Goal: Communication & Community: Connect with others

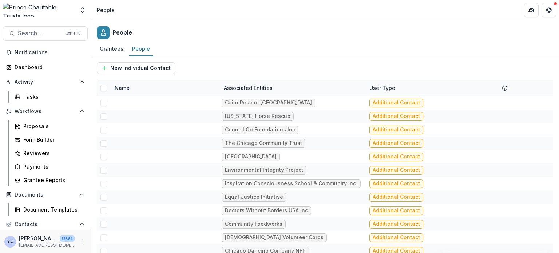
click at [226, 44] on div "Grantees People" at bounding box center [325, 49] width 468 height 15
click at [217, 32] on div "People" at bounding box center [325, 30] width 468 height 21
click at [234, 30] on div "People" at bounding box center [325, 30] width 468 height 21
click at [232, 32] on div "People" at bounding box center [325, 30] width 468 height 21
click at [210, 52] on div "Grantees People" at bounding box center [325, 49] width 468 height 15
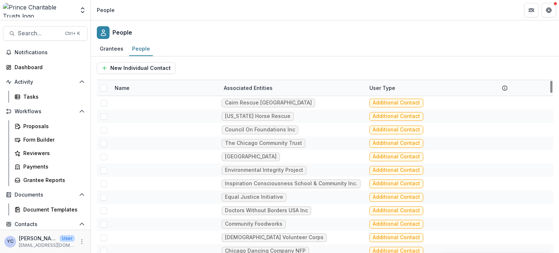
click at [199, 21] on div "People" at bounding box center [325, 30] width 468 height 21
click at [221, 36] on div "People" at bounding box center [325, 30] width 468 height 21
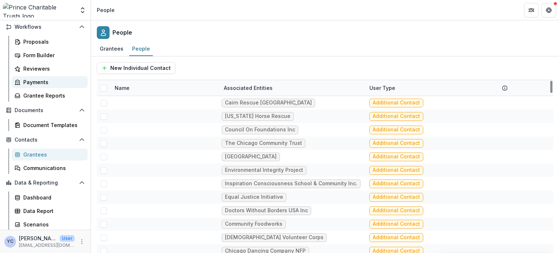
scroll to position [85, 0]
click at [48, 167] on div "Communications" at bounding box center [52, 168] width 59 height 8
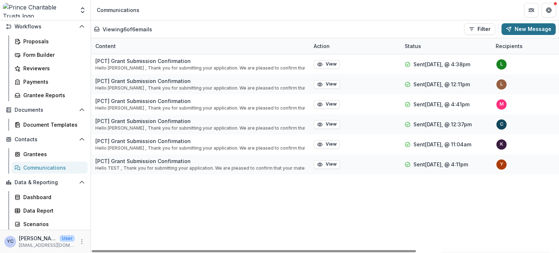
click at [517, 29] on button "New Message" at bounding box center [529, 29] width 54 height 12
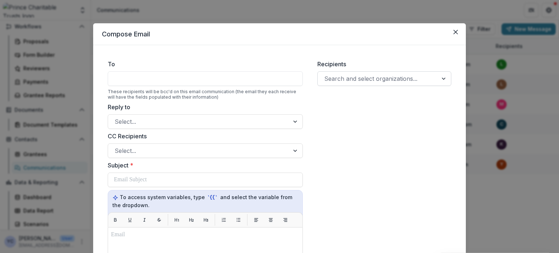
click at [343, 79] on div at bounding box center [377, 79] width 107 height 10
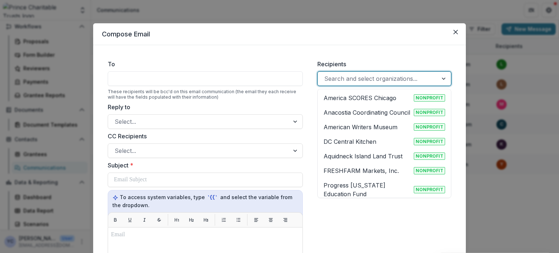
click at [351, 170] on p "FRESHFARM Markets, Inc." at bounding box center [361, 170] width 75 height 9
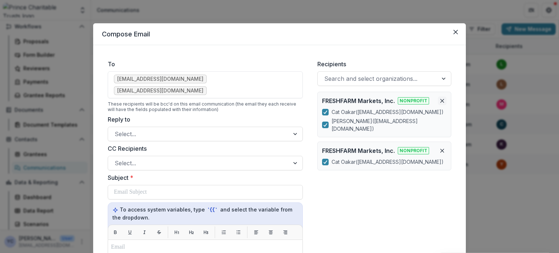
click at [443, 103] on icon "Remove organization" at bounding box center [442, 101] width 6 height 6
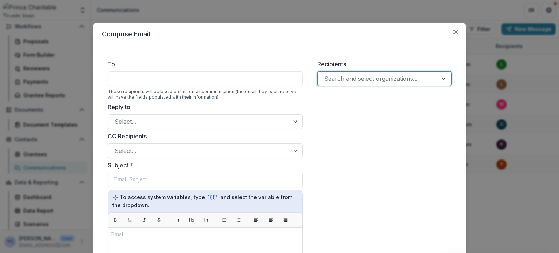
click at [386, 72] on div "Search and select organizations..." at bounding box center [384, 78] width 134 height 15
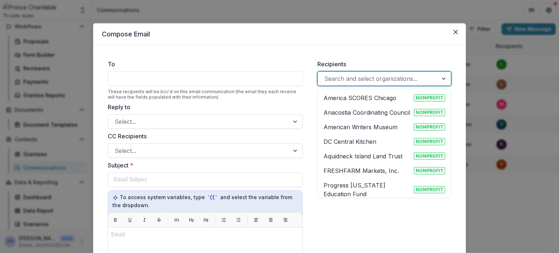
click at [371, 80] on div at bounding box center [377, 79] width 107 height 10
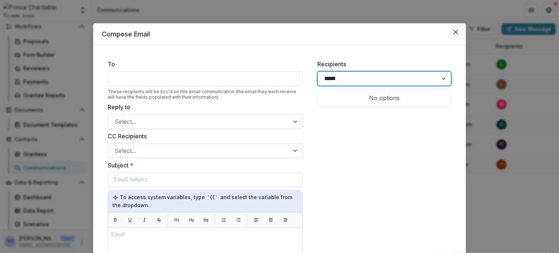
type input "******"
click at [363, 99] on p "[PERSON_NAME] Center for Law and Justice" at bounding box center [367, 102] width 87 height 17
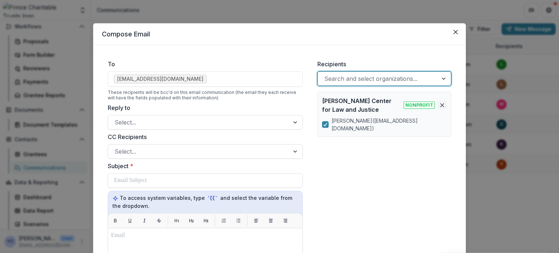
click at [441, 104] on icon "Remove organization" at bounding box center [442, 105] width 6 height 6
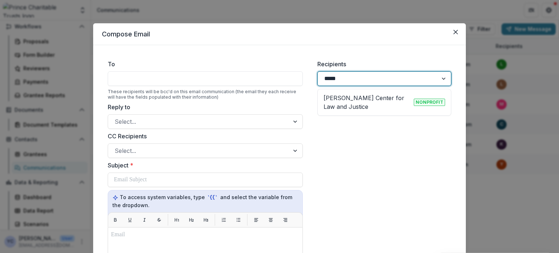
type input "******"
click at [386, 81] on div at bounding box center [377, 79] width 107 height 10
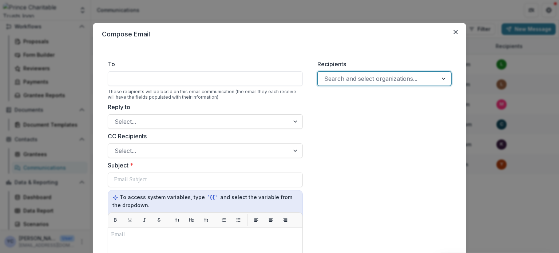
click at [386, 81] on div at bounding box center [377, 79] width 107 height 10
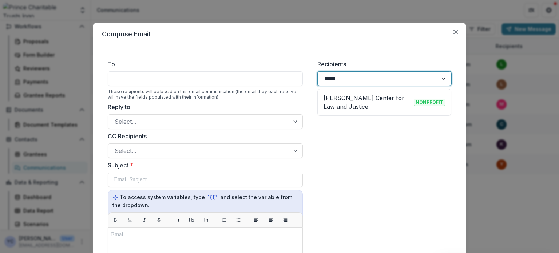
type input "******"
click at [374, 104] on p "[PERSON_NAME] Center for Law and Justice" at bounding box center [367, 102] width 87 height 17
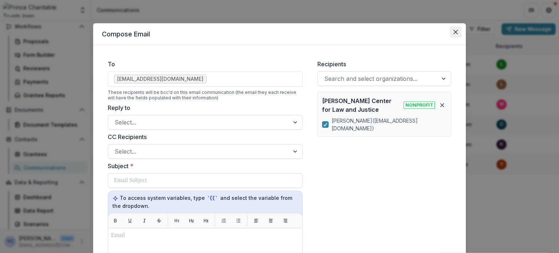
click at [457, 28] on button "Close" at bounding box center [456, 32] width 12 height 12
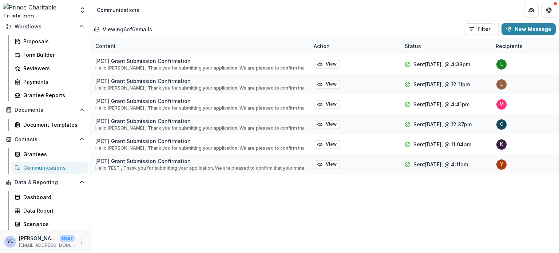
click at [42, 11] on img at bounding box center [39, 10] width 72 height 15
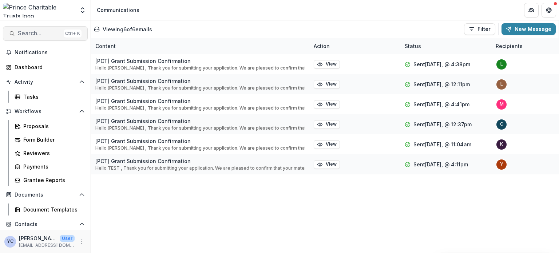
click at [42, 31] on span "Search..." at bounding box center [39, 33] width 43 height 7
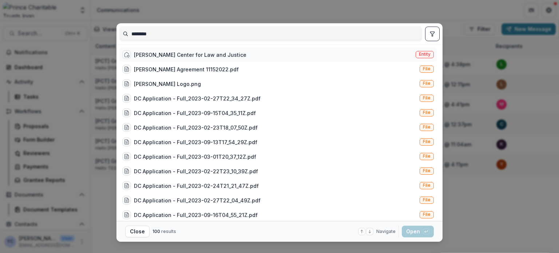
type input "********"
click at [169, 56] on div "[PERSON_NAME] Center for Law and Justice" at bounding box center [190, 55] width 112 height 8
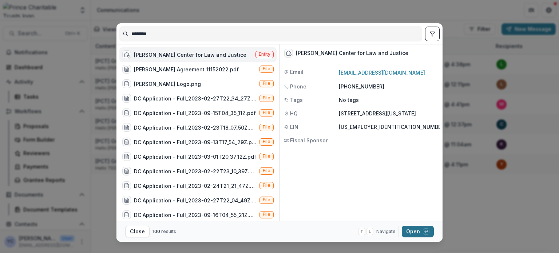
click at [415, 231] on button "Open with enter key" at bounding box center [418, 232] width 32 height 12
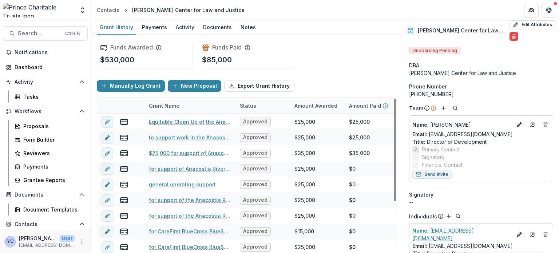
scroll to position [108, 0]
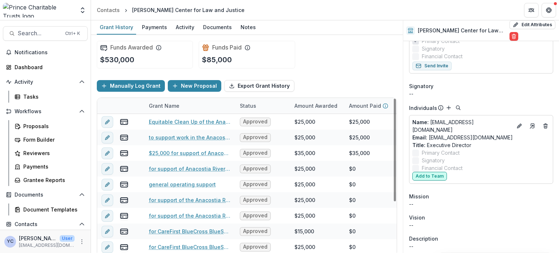
click at [429, 177] on button "Add to Team" at bounding box center [429, 176] width 35 height 9
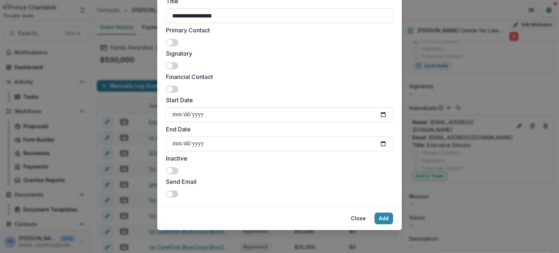
scroll to position [0, 0]
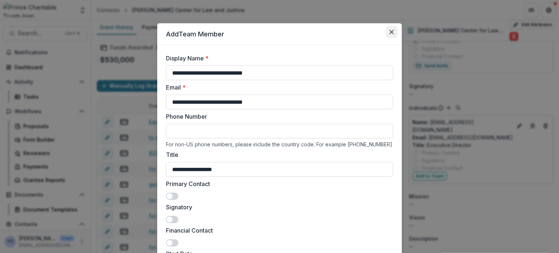
click at [391, 32] on icon "Close" at bounding box center [391, 32] width 4 height 4
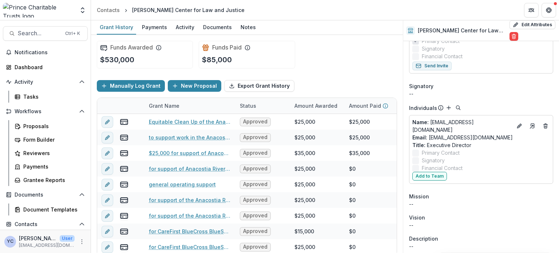
click at [36, 11] on img at bounding box center [39, 10] width 72 height 15
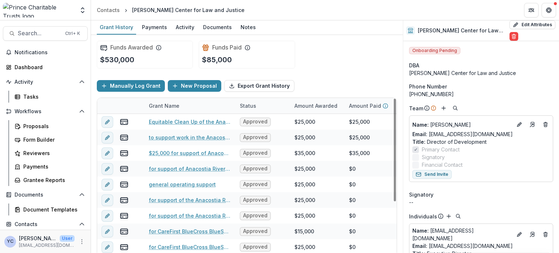
click at [330, 66] on div "Funds Awarded $530,000 Funds Paid $85,000" at bounding box center [247, 54] width 300 height 39
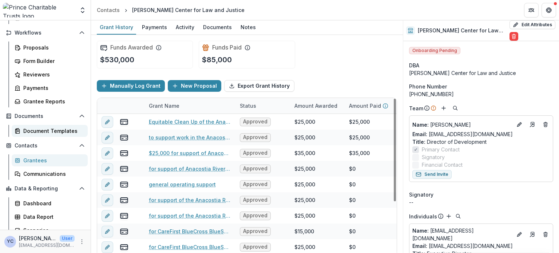
scroll to position [85, 0]
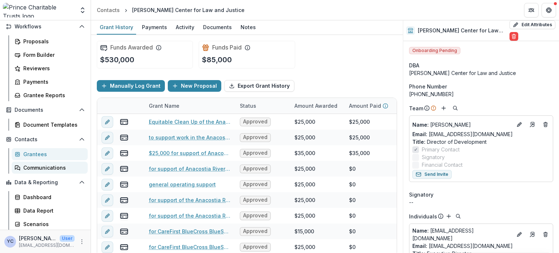
click at [52, 169] on div "Communications" at bounding box center [52, 168] width 59 height 8
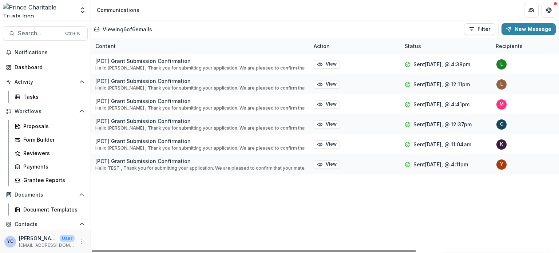
click at [171, 182] on div "[PCT] Grant Submission Confirmation Hello [PERSON_NAME] , Thank you for submitt…" at bounding box center [427, 153] width 673 height 199
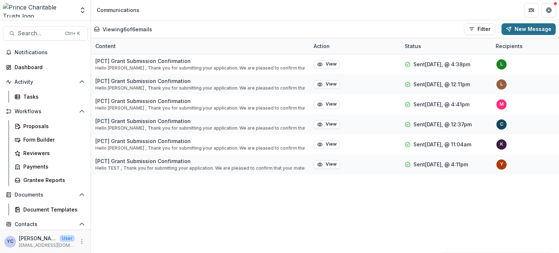
click at [528, 30] on button "New Message" at bounding box center [529, 29] width 54 height 12
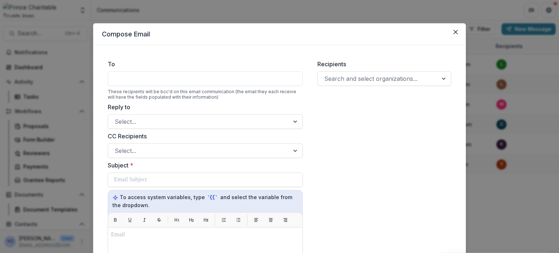
click at [223, 77] on div at bounding box center [205, 78] width 195 height 15
click at [361, 76] on div at bounding box center [377, 79] width 107 height 10
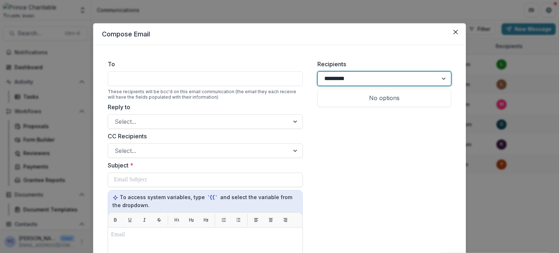
type input "*********"
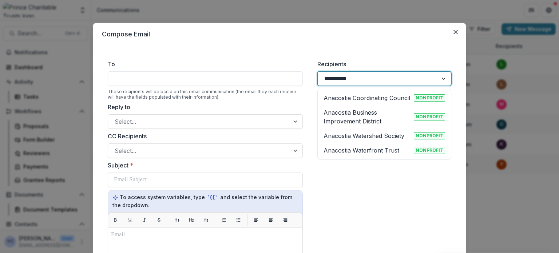
click at [371, 124] on p "Anacostia Business Improvement District" at bounding box center [367, 116] width 87 height 17
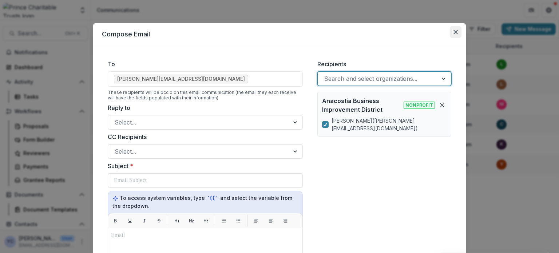
click at [454, 33] on icon "Close" at bounding box center [456, 32] width 4 height 4
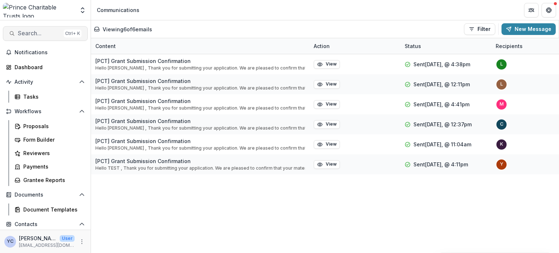
click at [35, 36] on span "Search..." at bounding box center [39, 33] width 43 height 7
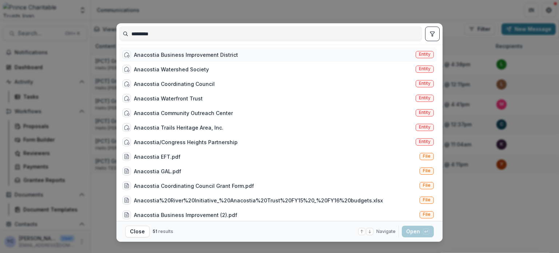
type input "*********"
click at [173, 52] on div "Anacostia Business Improvement District" at bounding box center [186, 55] width 104 height 8
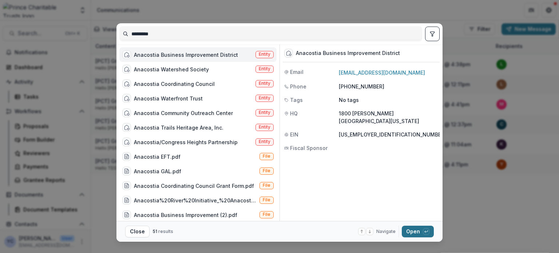
click at [416, 233] on button "Open with enter key" at bounding box center [418, 232] width 32 height 12
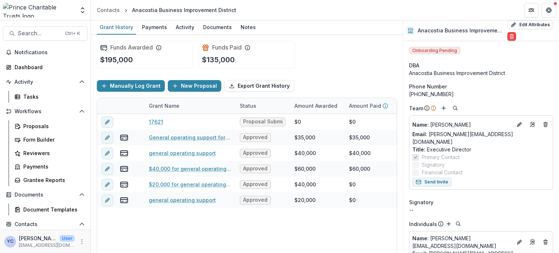
click at [168, 230] on div "17621 Proposal Submitted $0 $0 $0 [DATE] [DATE] $60,000 General operating suppo…" at bounding box center [393, 185] width 593 height 142
click at [38, 11] on img at bounding box center [39, 10] width 72 height 15
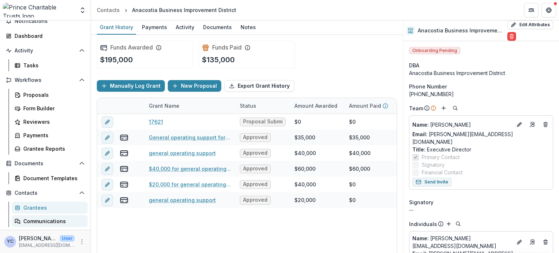
click at [44, 219] on div "Communications" at bounding box center [52, 221] width 59 height 8
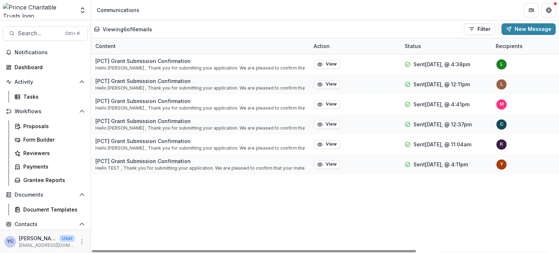
click at [276, 226] on div "[PCT] Grant Submission Confirmation Hello [PERSON_NAME] , Thank you for submitt…" at bounding box center [427, 153] width 673 height 199
click at [520, 29] on button "New Message" at bounding box center [529, 29] width 54 height 12
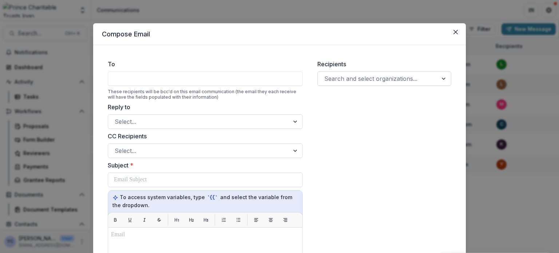
click at [343, 75] on div at bounding box center [377, 79] width 107 height 10
click at [384, 227] on div "Recipients Search and select organizations..." at bounding box center [385, 253] width 146 height 399
click at [454, 31] on icon "Close" at bounding box center [456, 32] width 4 height 4
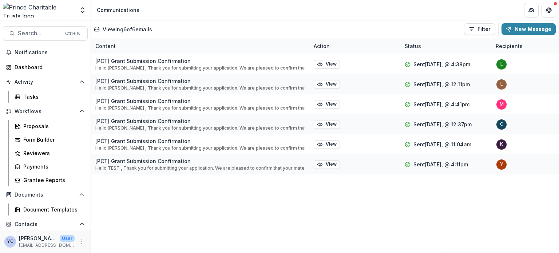
click at [352, 27] on div "Viewing 6 of 6 emails Filter Draft Sent New Message" at bounding box center [325, 29] width 462 height 12
click at [256, 211] on div "[PCT] Grant Submission Confirmation Hello [PERSON_NAME] , Thank you for submitt…" at bounding box center [427, 153] width 673 height 199
click at [171, 205] on div "[PCT] Grant Submission Confirmation Hello [PERSON_NAME] , Thank you for submitt…" at bounding box center [427, 153] width 673 height 199
